Goal: Communication & Community: Answer question/provide support

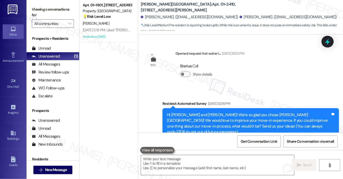
scroll to position [2406, 0]
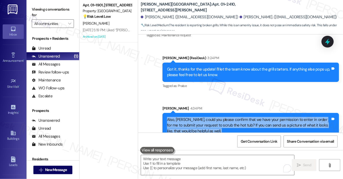
click at [196, 165] on div "I was referring to the hot tub on the pool deck" at bounding box center [189, 168] width 77 height 6
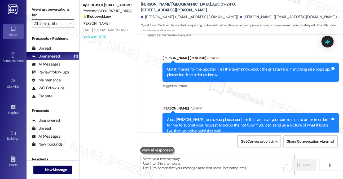
click at [196, 165] on div "I was referring to the hot tub on the pool deck" at bounding box center [189, 168] width 77 height 6
click at [199, 165] on div "I was referring to the hot tub on the pool deck" at bounding box center [189, 168] width 77 height 6
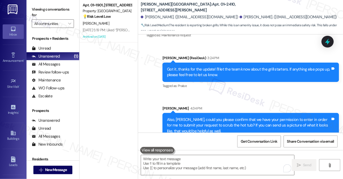
click at [194, 117] on div "Also, [PERSON_NAME], could you please confirm that we have your permission to e…" at bounding box center [249, 125] width 164 height 17
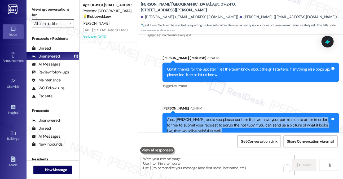
click at [194, 117] on div "Also, [PERSON_NAME], could you please confirm that we have your permission to e…" at bounding box center [249, 125] width 164 height 17
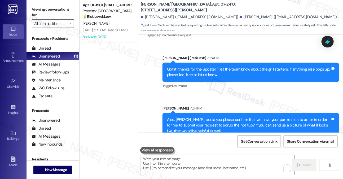
click at [185, 165] on textarea "To enrich screen reader interactions, please activate Accessibility in Grammarl…" at bounding box center [217, 165] width 153 height 20
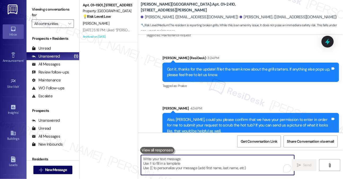
click at [197, 165] on div "I was referring to the hot tub on the pool deck" at bounding box center [189, 168] width 77 height 6
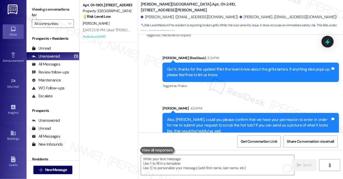
click at [197, 165] on div "I was referring to the hot tub on the pool deck" at bounding box center [189, 168] width 77 height 6
click at [227, 117] on div "Also, [PERSON_NAME], could you please confirm that we have your permission to e…" at bounding box center [249, 125] width 164 height 17
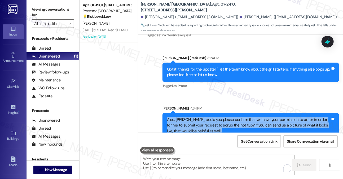
click at [227, 117] on div "Also, [PERSON_NAME], could you please confirm that we have your permission to e…" at bounding box center [249, 125] width 164 height 17
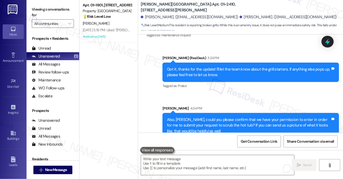
click at [214, 165] on div "I was referring to the hot tub on the pool deck" at bounding box center [189, 168] width 77 height 6
click at [198, 164] on textarea "To enrich screen reader interactions, please activate Accessibility in Grammarl…" at bounding box center [217, 165] width 153 height 20
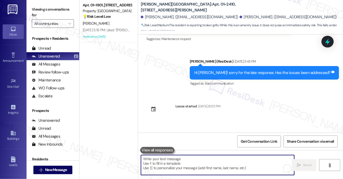
scroll to position [1982, 0]
click at [188, 146] on div "There's not enough pool chairs at the pool. Even when only residents are at the…" at bounding box center [233, 151] width 164 height 11
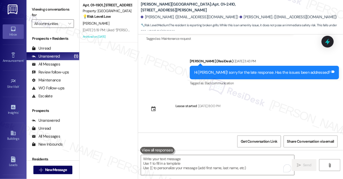
click at [188, 146] on div "There's not enough pool chairs at the pool. Even when only residents are at the…" at bounding box center [233, 151] width 164 height 11
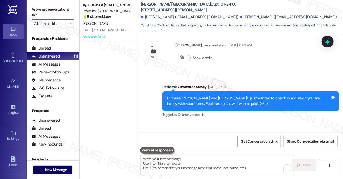
scroll to position [1849, 0]
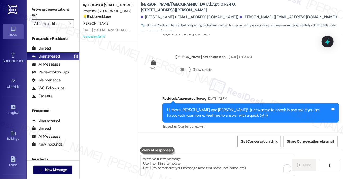
drag, startPoint x: 207, startPoint y: 114, endPoint x: 251, endPoint y: 118, distance: 43.9
click at [251, 154] on div "Need to make sure all the grills outside are working and scrub the hot tub clea…" at bounding box center [219, 161] width 146 height 14
click at [259, 158] on div "Need to make sure all the grills outside are working and scrub the hot tub clean" at bounding box center [217, 161] width 133 height 6
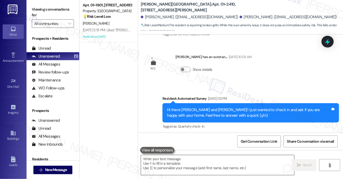
click at [192, 172] on textarea "To enrich screen reader interactions, please activate Accessibility in Grammarl…" at bounding box center [217, 165] width 153 height 20
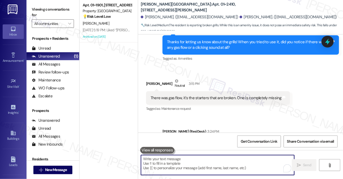
scroll to position [2380, 0]
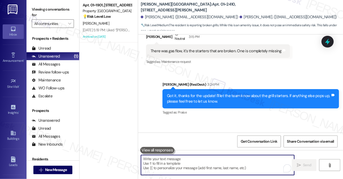
click at [186, 165] on textarea "To enrich screen reader interactions, please activate Accessibility in Grammarl…" at bounding box center [217, 165] width 153 height 20
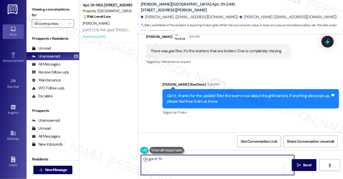
click at [185, 154] on div "Oh got it! Th  Send " at bounding box center [240, 170] width 205 height 40
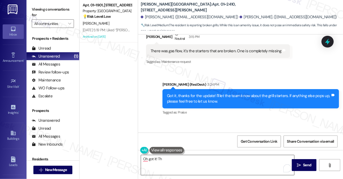
click at [183, 159] on textarea "Oh got it! Th" at bounding box center [217, 165] width 153 height 20
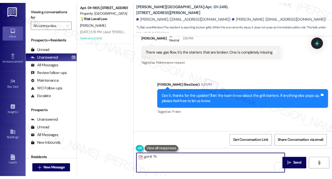
scroll to position [2443, 0]
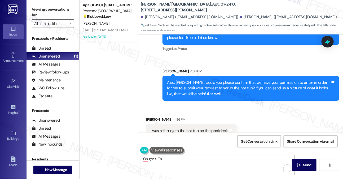
click at [184, 124] on div "I was referring to the hot tub on the pool deck Tags and notes" at bounding box center [191, 131] width 90 height 14
click at [184, 165] on div "I don't have a picture on hand" at bounding box center [176, 168] width 50 height 6
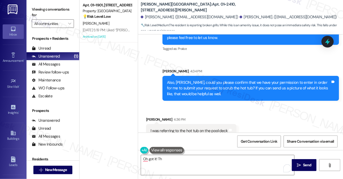
click at [184, 165] on div "I don't have a picture on hand" at bounding box center [176, 168] width 50 height 6
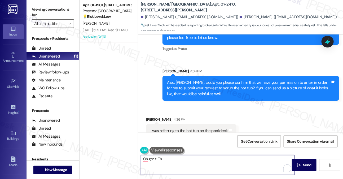
drag, startPoint x: 177, startPoint y: 161, endPoint x: 176, endPoint y: 145, distance: 15.4
click at [177, 161] on textarea "Oh got it! Th" at bounding box center [217, 165] width 153 height 20
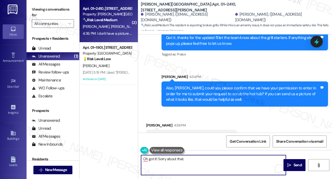
scroll to position [2483, 0]
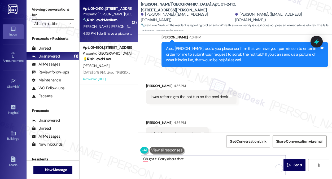
click at [184, 131] on div "I don't have a picture on hand" at bounding box center [176, 134] width 50 height 6
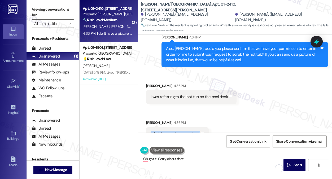
drag, startPoint x: 184, startPoint y: 121, endPoint x: 181, endPoint y: 119, distance: 3.4
click at [184, 131] on div "I don't have a picture on hand" at bounding box center [176, 134] width 50 height 6
click at [176, 94] on div "I was referring to the hot tub on the pool deck" at bounding box center [189, 97] width 77 height 6
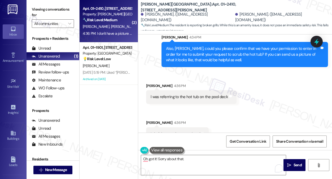
click at [197, 153] on div "Oh got it! Sorry about that.  Send " at bounding box center [235, 170] width 194 height 40
click at [195, 157] on textarea "Oh got it! Sorry about that." at bounding box center [213, 165] width 145 height 20
drag, startPoint x: 244, startPoint y: 6, endPoint x: 194, endPoint y: 8, distance: 49.7
click at [194, 8] on div "[PERSON_NAME][GEOGRAPHIC_DATA]: Apt. 01~[STREET_ADDRESS][PERSON_NAME]" at bounding box center [194, 7] width 106 height 7
copy b "520 [GEOGRAPHIC_DATA][PERSON_NAME]"
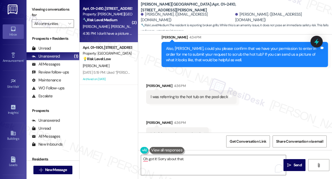
click at [101, 103] on div "( 2 ) Apt. 01~2410, [STREET_ADDRESS][PERSON_NAME] Property: [PERSON_NAME][GEOGR…" at bounding box center [109, 70] width 58 height 141
click at [95, 92] on div "( 2 ) Apt. 01~2410, [STREET_ADDRESS][PERSON_NAME] Property: [PERSON_NAME][GEOGR…" at bounding box center [109, 70] width 58 height 141
click at [93, 102] on div "( 2 ) Apt. 01~2410, [STREET_ADDRESS][PERSON_NAME] Property: [PERSON_NAME][GEOGR…" at bounding box center [109, 70] width 58 height 141
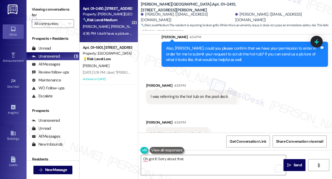
drag, startPoint x: 101, startPoint y: 93, endPoint x: 120, endPoint y: 88, distance: 19.8
click at [101, 93] on div "( 2 ) Apt. 01~2410, [STREET_ADDRESS][PERSON_NAME] Property: [PERSON_NAME][GEOGR…" at bounding box center [109, 70] width 58 height 141
click at [96, 96] on div "( 2 ) Apt. 01~2410, [STREET_ADDRESS][PERSON_NAME] Property: [PERSON_NAME][GEOGR…" at bounding box center [109, 70] width 58 height 141
click at [191, 159] on textarea "Oh got it! Sorry about that." at bounding box center [213, 165] width 145 height 20
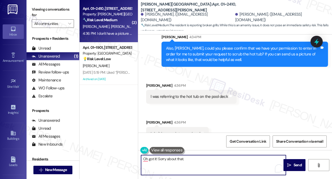
paste textarea "Resident reported that 2 of the 4 outdoor grills are not working. They don’t li…"
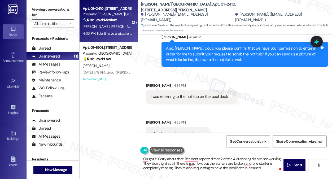
click at [107, 103] on div "( 2 ) Apt. 01~2410, [STREET_ADDRESS][PERSON_NAME] Property: [PERSON_NAME][GEOGR…" at bounding box center [109, 70] width 58 height 141
drag, startPoint x: 228, startPoint y: 7, endPoint x: 194, endPoint y: 7, distance: 34.5
click at [194, 7] on div "[PERSON_NAME][GEOGRAPHIC_DATA]: Apt. 01~[STREET_ADDRESS][PERSON_NAME]" at bounding box center [194, 7] width 106 height 7
copy b "520 [GEOGRAPHIC_DATA][PERSON_NAME]"
click at [97, 103] on div "( 2 ) Apt. 01~2410, [STREET_ADDRESS][PERSON_NAME] Property: [PERSON_NAME][GEOGR…" at bounding box center [109, 70] width 58 height 141
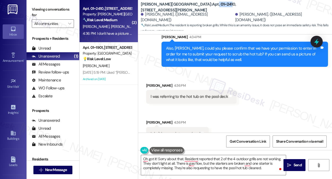
drag, startPoint x: 177, startPoint y: 6, endPoint x: 191, endPoint y: 6, distance: 13.8
click at [191, 6] on b "[PERSON_NAME][GEOGRAPHIC_DATA]: Apt. 01~[STREET_ADDRESS][PERSON_NAME]" at bounding box center [194, 7] width 106 height 11
drag, startPoint x: 193, startPoint y: 6, endPoint x: 178, endPoint y: 7, distance: 14.9
click at [178, 7] on b "[PERSON_NAME][GEOGRAPHIC_DATA]: Apt. 01~[STREET_ADDRESS][PERSON_NAME]" at bounding box center [194, 7] width 106 height 11
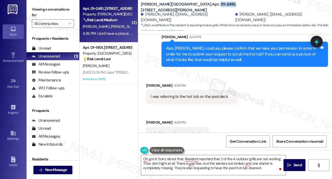
copy b "01~2410,"
drag, startPoint x: 96, startPoint y: 94, endPoint x: 110, endPoint y: 99, distance: 14.7
click at [96, 94] on div "( 2 ) Apt. 01~2410, [STREET_ADDRESS][PERSON_NAME] Property: [PERSON_NAME][GEOGR…" at bounding box center [109, 70] width 58 height 141
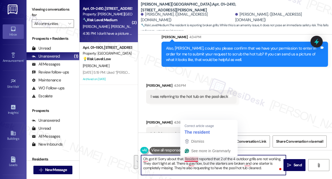
drag, startPoint x: 266, startPoint y: 167, endPoint x: 185, endPoint y: 159, distance: 81.3
click at [185, 159] on textarea "Oh got it! Sorry about that. Resident reported that 2 of the 4 outdoor grills a…" at bounding box center [213, 165] width 145 height 20
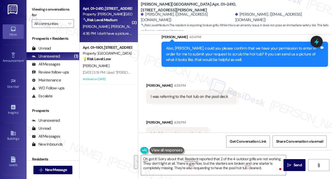
click at [93, 104] on div "( 2 ) Apt. 01~2410, [STREET_ADDRESS][PERSON_NAME] Property: [PERSON_NAME][GEOGR…" at bounding box center [109, 70] width 58 height 141
click at [100, 100] on div "( 2 ) Apt. 01~2410, [STREET_ADDRESS][PERSON_NAME] Property: [PERSON_NAME][GEOGR…" at bounding box center [109, 70] width 58 height 141
click at [201, 160] on textarea "Oh got it! Sorry about that. Resident reported that 2 of the 4 outdoor grills a…" at bounding box center [213, 165] width 145 height 20
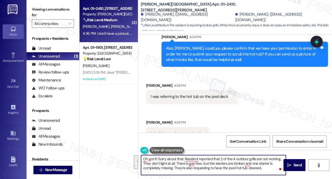
drag, startPoint x: 184, startPoint y: 159, endPoint x: 268, endPoint y: 168, distance: 84.1
click at [268, 168] on textarea "Oh got it! Sorry about that. Resident reported that 2 of the 4 outdoor grills a…" at bounding box center [213, 165] width 145 height 20
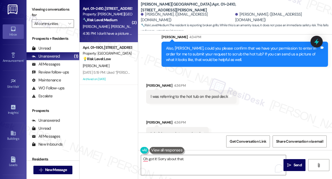
drag, startPoint x: 96, startPoint y: 111, endPoint x: 121, endPoint y: 112, distance: 24.7
click at [96, 111] on div "( 2 ) Apt. 01~2410, [STREET_ADDRESS][PERSON_NAME] Property: [PERSON_NAME][GEOGR…" at bounding box center [109, 70] width 58 height 141
click at [204, 157] on textarea "Oh got it! Sorry about that." at bounding box center [213, 165] width 145 height 20
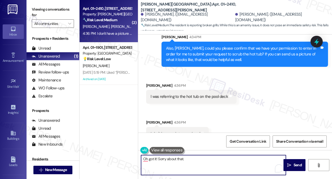
paste textarea "1770746"
click at [182, 159] on textarea "Oh got it! Sorry about that. 1770746" at bounding box center [213, 165] width 145 height 20
click at [186, 159] on textarea "Oh got it! Sorry about that. 1770746" at bounding box center [213, 165] width 145 height 20
click at [184, 159] on textarea "Oh got it! Sorry about that. 1770746" at bounding box center [213, 165] width 145 height 20
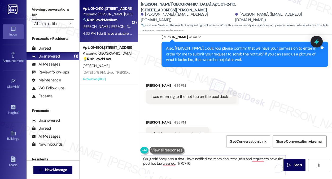
click at [188, 158] on textarea "Oh, got it! Sorry about that. I have notified the team about the grills and req…" at bounding box center [213, 165] width 145 height 20
click at [187, 158] on textarea "Oh, got it! Sorry about that. I have notified the team about the grills and req…" at bounding box center [213, 165] width 145 height 20
click at [266, 159] on textarea "Oh, got it! Sorry about that. I have notified the team about the grills and req…" at bounding box center [213, 165] width 145 height 20
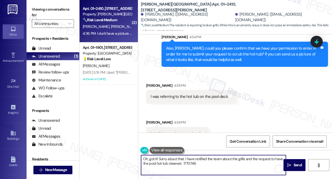
click at [188, 164] on textarea "Oh, got it! Sorry about that. I have notified the team about the grills and the…" at bounding box center [213, 165] width 145 height 20
click at [198, 161] on textarea "Oh, got it! Sorry about that. I have notified the team about the grills and the…" at bounding box center [213, 165] width 145 height 20
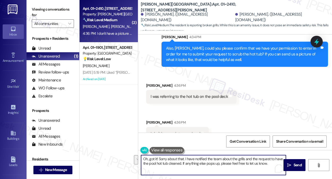
type textarea "Oh, got it! Sorry about that. I have notified the team about the grills and the…"
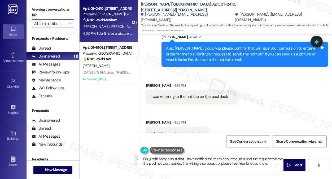
click at [261, 123] on div "Received via SMS [PERSON_NAME] 4:36 PM I was referring to the hot tub on the po…" at bounding box center [235, 108] width 194 height 74
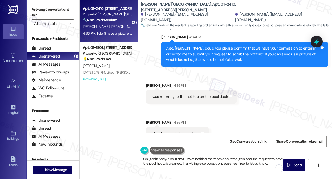
click at [230, 160] on textarea "Oh, got it! Sorry about that. I have notified the team about the grills and the…" at bounding box center [213, 165] width 145 height 20
click at [211, 166] on textarea "Oh, got it! Sorry about that. I have notified the team about the grills and the…" at bounding box center [213, 165] width 145 height 20
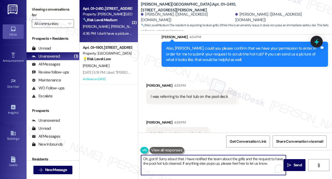
click at [195, 161] on textarea "Oh, got it! Sorry about that. I have notified the team about the grills and the…" at bounding box center [213, 165] width 145 height 20
click at [268, 163] on textarea "Oh, got it! Sorry about that. I have notified the team about the grills and the…" at bounding box center [213, 165] width 145 height 20
click at [208, 158] on textarea "Oh, got it! Sorry about that. I have notified the team about the grills and the…" at bounding box center [213, 165] width 145 height 20
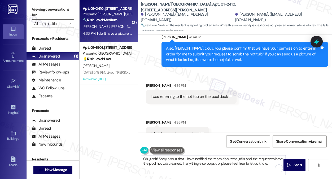
click at [208, 158] on textarea "Oh, got it! Sorry about that. I have notified the team about the grills and the…" at bounding box center [213, 165] width 145 height 20
click at [209, 158] on textarea "Oh, got it! Sorry about that. I have notified the team about the grills and the…" at bounding box center [213, 165] width 145 height 20
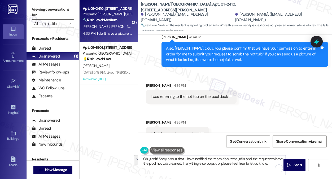
click at [210, 161] on textarea "Oh, got it! Sorry about that. I have notified the team about the grills and the…" at bounding box center [213, 165] width 145 height 20
click at [192, 162] on textarea "Oh, got it! Sorry about that. I have notified the team about the grills and the…" at bounding box center [213, 165] width 145 height 20
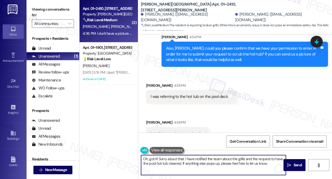
click at [192, 162] on textarea "Oh, got it! Sorry about that. I have notified the team about the grills and the…" at bounding box center [213, 165] width 145 height 20
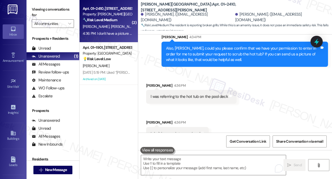
click at [100, 96] on div "( 2 ) Apt. 01~2410, [STREET_ADDRESS][PERSON_NAME] Property: [PERSON_NAME][GEOGR…" at bounding box center [109, 70] width 58 height 141
drag, startPoint x: 93, startPoint y: 115, endPoint x: 108, endPoint y: 118, distance: 14.7
click at [93, 115] on div "( 2 ) Apt. 01~2410, [STREET_ADDRESS][PERSON_NAME] Property: [PERSON_NAME][GEOGR…" at bounding box center [109, 70] width 58 height 141
click at [205, 161] on textarea "To enrich screen reader interactions, please activate Accessibility in Grammarl…" at bounding box center [213, 165] width 145 height 20
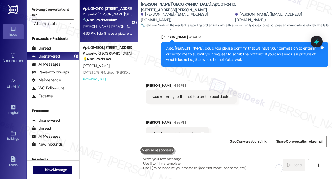
paste textarea "Oh, got it! Thanks for letting me know. I’ve notified the team about the grills…"
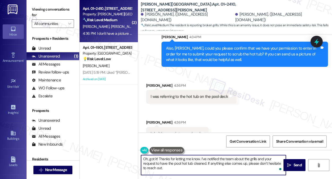
click at [197, 160] on textarea "Oh, got it! Thanks for letting me know. I’ve notified the team about the grills…" at bounding box center [213, 165] width 145 height 20
click at [192, 166] on textarea "Oh, got it! Thanks for letting me know. I’ve notified the team about the grills…" at bounding box center [213, 165] width 145 height 20
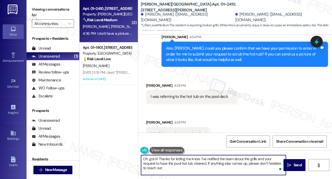
click at [192, 166] on textarea "Oh, got it! Thanks for letting me know. I’ve notified the team about the grills…" at bounding box center [213, 165] width 145 height 20
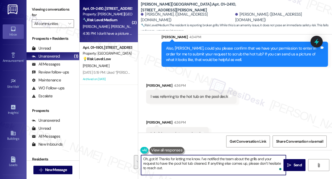
click at [192, 166] on textarea "Oh, got it! Thanks for letting me know. I’ve notified the team about the grills…" at bounding box center [213, 165] width 145 height 20
drag, startPoint x: 186, startPoint y: 168, endPoint x: 274, endPoint y: 164, distance: 87.9
click at [274, 164] on textarea "Oh, got it! Thanks for letting me know. I’ve notified the team about the grills…" at bounding box center [213, 165] width 145 height 20
click at [260, 169] on textarea "Oh, got it! Thanks for letting me know. I’ve notified the team about the grills…" at bounding box center [213, 165] width 145 height 20
type textarea "Oh, got it! Thanks for letting me know. I’ve notified the team about the grills…"
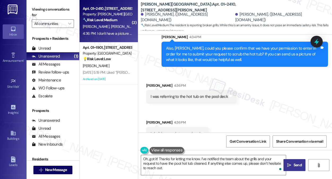
click at [286, 162] on button " Send" at bounding box center [295, 165] width 22 height 12
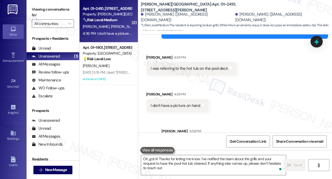
scroll to position [2532, 0]
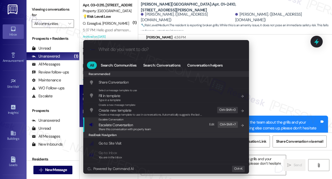
click at [137, 125] on span "Escalate Conversation" at bounding box center [125, 125] width 53 height 6
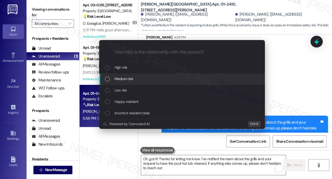
click at [292, 79] on div "Escalate Conversation How risky is the relationship with this person? Topics (e…" at bounding box center [166, 89] width 332 height 179
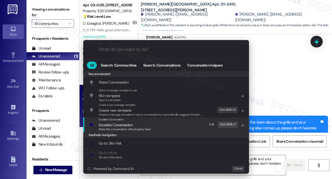
click at [158, 123] on div "Escalate Conversation Escalate Conversation Share this conversation with proper…" at bounding box center [166, 125] width 155 height 14
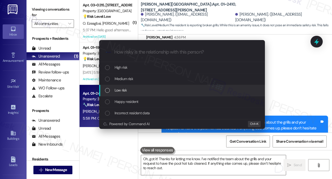
click at [132, 92] on div "Low risk" at bounding box center [182, 90] width 155 height 6
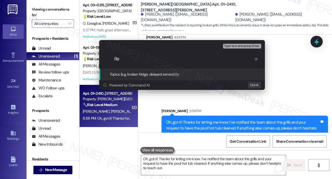
type input "R"
type input "S"
click at [289, 59] on div "Escalate Conversation Low risk Topics (e.g. broken fridge, delayed service) Any…" at bounding box center [166, 89] width 332 height 179
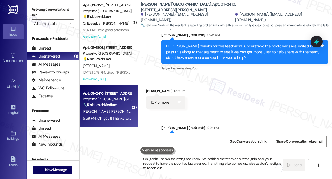
scroll to position [2107, 0]
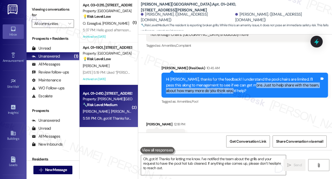
drag, startPoint x: 242, startPoint y: 71, endPoint x: 252, endPoint y: 76, distance: 11.2
click at [252, 77] on div "Hi [PERSON_NAME], thanks for the feedback! I understand the pool chairs are lim…" at bounding box center [243, 85] width 154 height 17
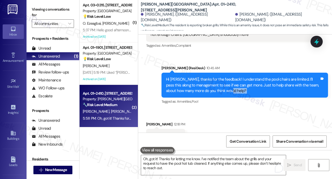
click at [252, 77] on div "Hi [PERSON_NAME], thanks for the feedback! I understand the pool chairs are lim…" at bounding box center [243, 85] width 154 height 17
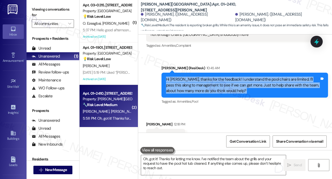
click at [252, 77] on div "Hi [PERSON_NAME], thanks for the feedback! I understand the pool chairs are lim…" at bounding box center [243, 85] width 154 height 17
click at [255, 77] on div "Hi [PERSON_NAME], thanks for the feedback! I understand the pool chairs are lim…" at bounding box center [243, 85] width 154 height 17
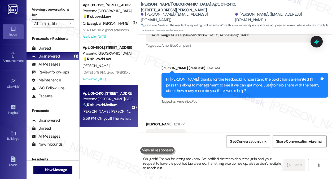
click at [255, 77] on div "Hi [PERSON_NAME], thanks for the feedback! I understand the pool chairs are lim…" at bounding box center [243, 85] width 154 height 17
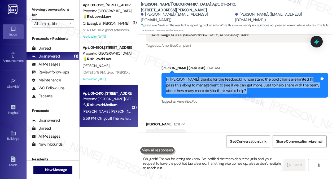
click at [255, 77] on div "Hi [PERSON_NAME], thanks for the feedback! I understand the pool chairs are lim…" at bounding box center [243, 85] width 154 height 17
click at [318, 39] on icon at bounding box center [316, 41] width 9 height 9
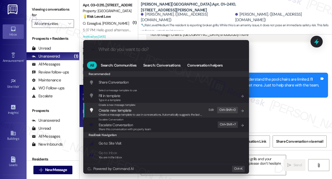
click at [141, 122] on span "Escalate Conversation" at bounding box center [125, 125] width 53 height 6
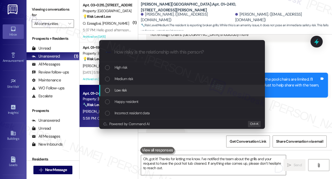
click at [130, 91] on div "Low risk" at bounding box center [182, 90] width 155 height 6
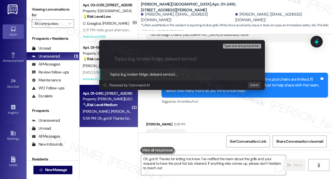
type input "S"
type input "P"
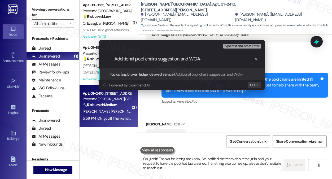
paste input "1770746"
click at [155, 60] on input "Additional pool chairs suggestion and WO#1770746 filed by [PERSON_NAME] -" at bounding box center [184, 59] width 140 height 6
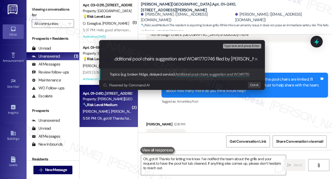
click at [178, 60] on input "Additional pool chairs suggestion and WO#1770746 filed by [PERSON_NAME] -" at bounding box center [184, 59] width 140 height 6
click at [253, 58] on input "Additional pool chairs suggestion and WO#1770746 filed by [PERSON_NAME] -" at bounding box center [184, 59] width 140 height 6
type input "Additional pool chairs suggestion and WO#1770746 filed by Residesk -grill and p…"
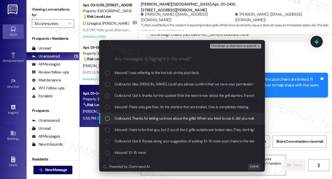
scroll to position [27, 0]
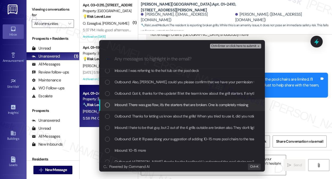
click at [159, 103] on span "Inbound: There was gas flow, it's the starters that are broken. One is complete…" at bounding box center [182, 105] width 134 height 6
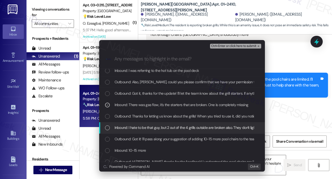
click at [151, 126] on span "Inbound: I hate to be that guy, but 2 out of the 4 grills outside are broken al…" at bounding box center [190, 128] width 150 height 6
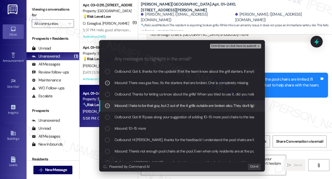
scroll to position [80, 0]
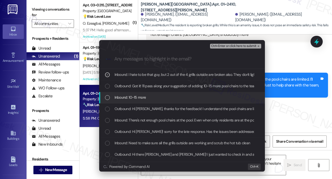
click at [144, 99] on span "Inbound: 10-15 more" at bounding box center [131, 97] width 32 height 6
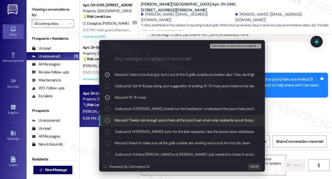
click at [145, 122] on span "Inbound: There's not enough pool chairs at the pool. Even when only residents a…" at bounding box center [237, 120] width 244 height 6
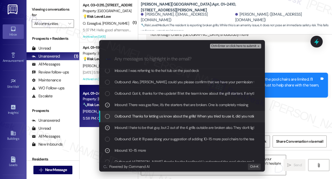
scroll to position [0, 0]
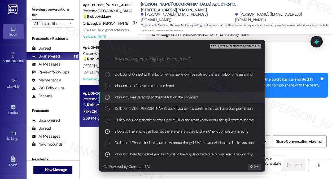
click at [163, 94] on span "Inbound: I was referring to the hot tub on the pool deck" at bounding box center [157, 97] width 85 height 6
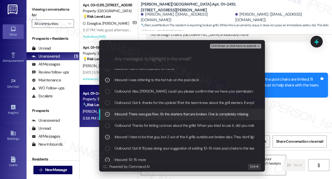
scroll to position [27, 0]
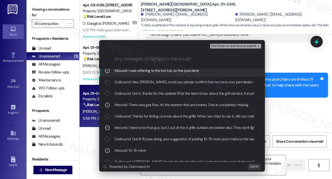
click at [232, 45] on span "Ctrl+Enter or click here to submit" at bounding box center [233, 46] width 45 height 4
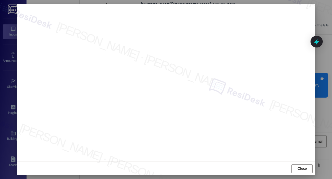
scroll to position [5, 0]
click at [298, 170] on span "Close" at bounding box center [302, 168] width 9 height 6
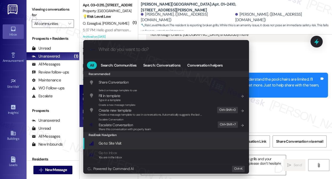
click at [152, 133] on div "ResiDesk Navigation" at bounding box center [166, 135] width 166 height 6
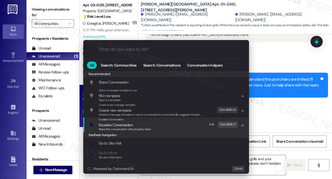
click at [150, 129] on span "Share this conversation with property team" at bounding box center [125, 129] width 53 height 4
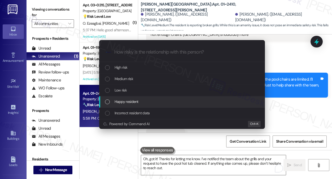
click at [131, 91] on div "Low risk" at bounding box center [182, 90] width 155 height 6
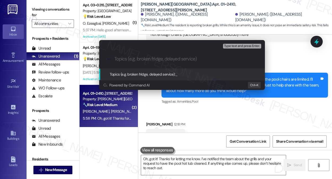
paste input "Additional pool chairs suggestion and WO#1770746 filed by Residesk -grill and p…"
type input "Additional pool chairs suggestion and WO#1770746 filed by Residesk -grill and p…"
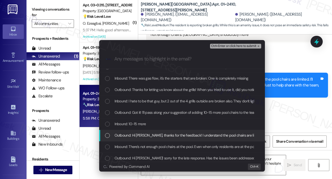
scroll to position [106, 0]
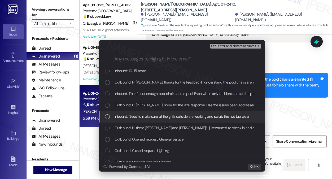
click at [138, 117] on span "Inbound: Need to make sure all the grills outside are working and scrub the hot…" at bounding box center [183, 117] width 136 height 6
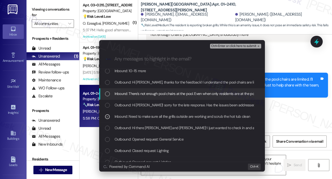
click at [149, 92] on span "Inbound: There's not enough pool chairs at the pool. Even when only residents a…" at bounding box center [237, 94] width 244 height 6
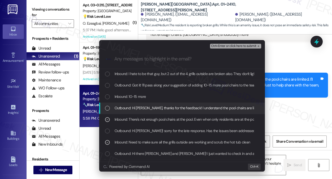
scroll to position [80, 0]
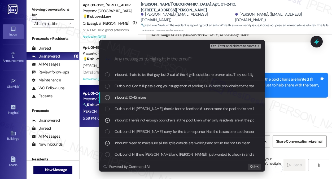
click at [122, 98] on span "Inbound: 10-15 more" at bounding box center [131, 97] width 32 height 6
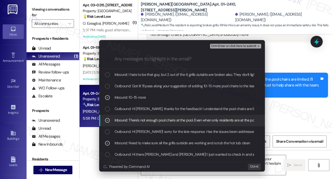
click at [162, 119] on span "Inbound: There's not enough pool chairs at the pool. Even when only residents a…" at bounding box center [237, 120] width 244 height 6
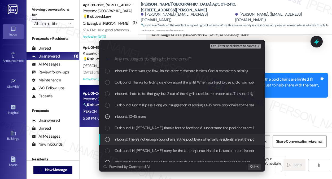
scroll to position [53, 0]
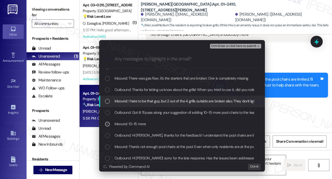
click at [139, 100] on span "Inbound: I hate to be that guy, but 2 out of the 4 grills outside are broken al…" at bounding box center [190, 101] width 150 height 6
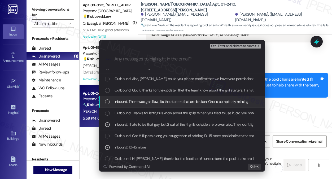
scroll to position [27, 0]
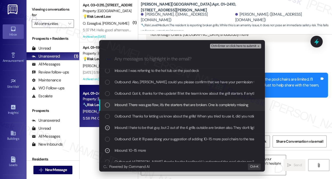
click at [146, 106] on span "Inbound: There was gas flow, it's the starters that are broken. One is complete…" at bounding box center [182, 105] width 134 height 6
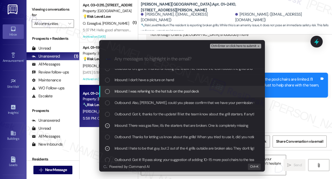
scroll to position [0, 0]
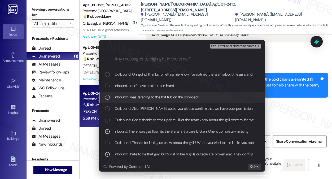
click at [150, 98] on span "Inbound: I was referring to the hot tub on the pool deck" at bounding box center [157, 97] width 85 height 6
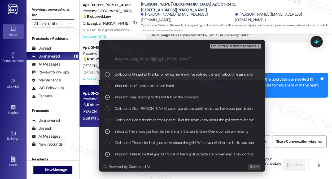
click at [241, 47] on span "Ctrl+Enter or click here to submit" at bounding box center [233, 46] width 45 height 4
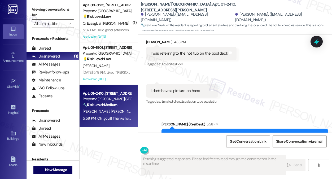
scroll to position [2555, 0]
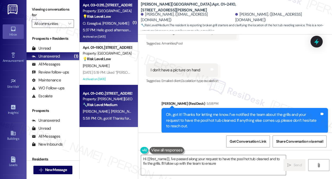
type textarea "Hi {{first_name}}, I've passed along your request to have the pool hot tub clea…"
click at [127, 35] on div "Archived on [DATE]" at bounding box center [107, 36] width 50 height 7
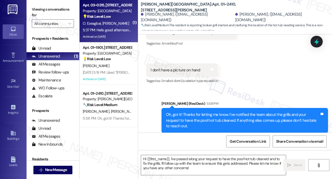
type textarea "Fetching suggested responses. Please feel free to read through the conversation…"
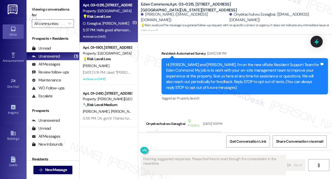
scroll to position [10997, 0]
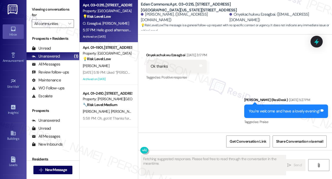
click at [179, 154] on div "Hello good afternoon any update?" at bounding box center [179, 157] width 57 height 6
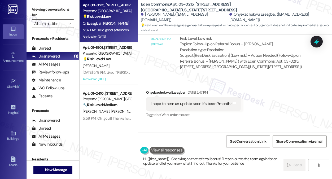
type textarea "Hi {{first_name}}! Checking on that referral bonus! I'll reach out to the team …"
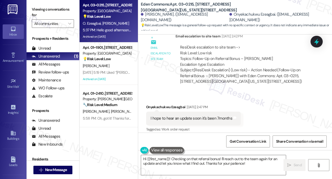
scroll to position [10837, 0]
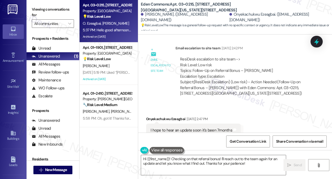
click at [185, 128] on div "I hope to hear an update soon it's been 7months" at bounding box center [192, 131] width 82 height 6
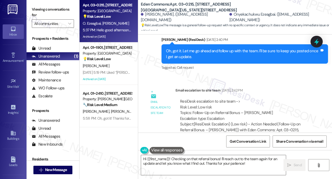
scroll to position [10784, 0]
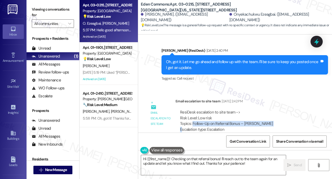
drag, startPoint x: 192, startPoint y: 81, endPoint x: 271, endPoint y: 79, distance: 79.4
click at [271, 110] on div "ResiDesk escalation to site team -> Risk Level: Low risk Topics: Follow-Up on R…" at bounding box center [244, 121] width 128 height 23
copy div "Follow-Up on Referral Bonus – [PERSON_NAME]"
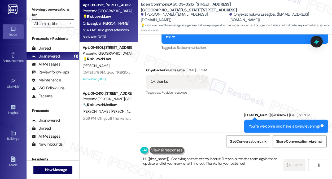
scroll to position [10997, 0]
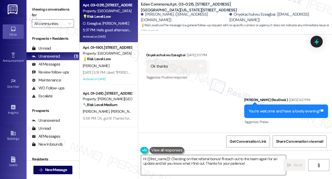
click at [191, 161] on textarea "Hi {{first_name}}! Checking on that referral bonus! I'll reach out to the team …" at bounding box center [213, 165] width 145 height 20
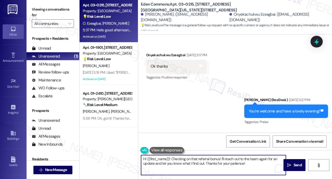
click at [191, 161] on textarea "Hi {{first_name}}! Checking on that referral bonus! I'll reach out to the team …" at bounding box center [213, 165] width 145 height 20
click at [239, 130] on div "Received via SMS Onyekachukwu Ezeagbai Question 5:37 PM Hello good afternoon an…" at bounding box center [235, 153] width 194 height 46
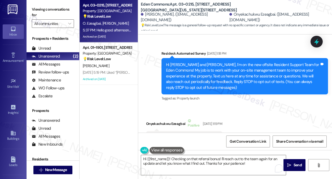
scroll to position [10997, 0]
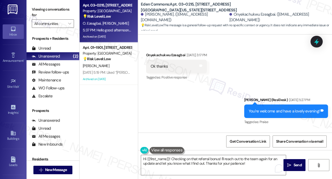
click at [177, 154] on div "Hello good afternoon any update?" at bounding box center [179, 157] width 57 height 6
drag, startPoint x: 62, startPoint y: 5, endPoint x: 66, endPoint y: 3, distance: 4.3
click at [62, 5] on label "Viewing conversations for" at bounding box center [53, 12] width 42 height 14
